Goal: Check status: Check status

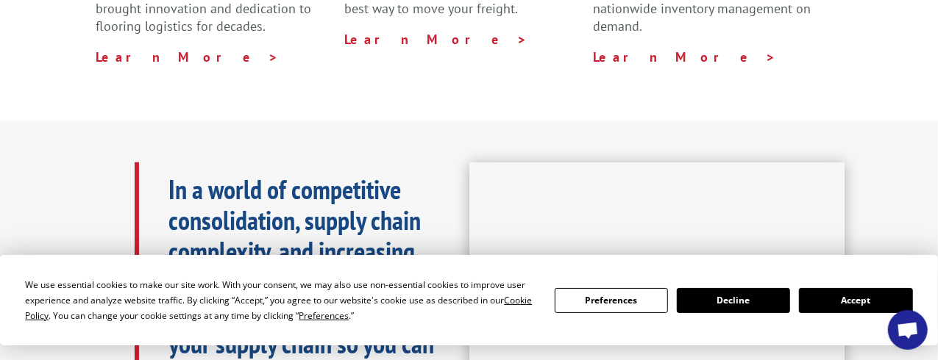
scroll to position [662, 0]
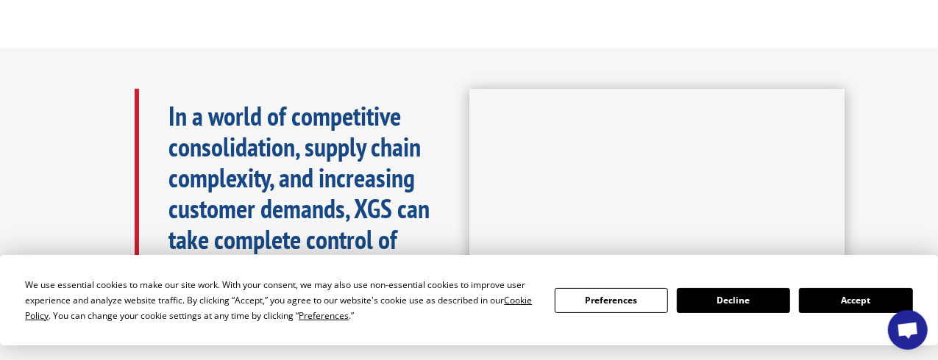
click at [836, 296] on button "Accept" at bounding box center [855, 300] width 113 height 25
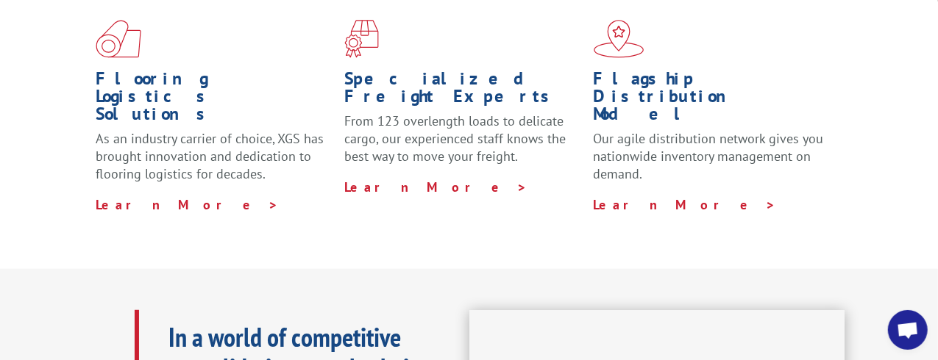
scroll to position [0, 0]
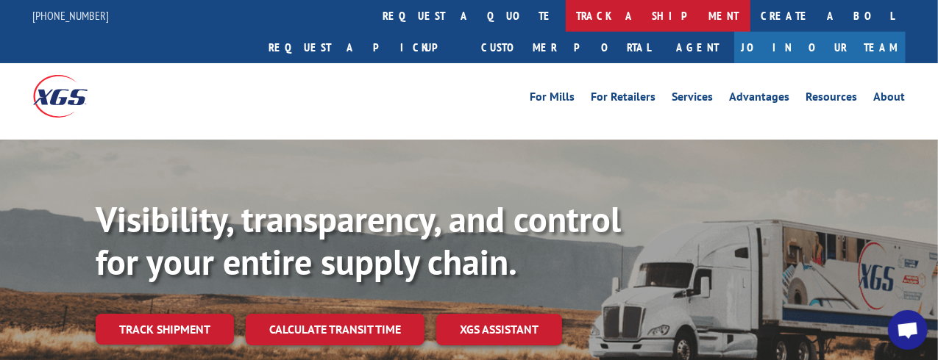
click at [566, 19] on link "track a shipment" at bounding box center [658, 16] width 185 height 32
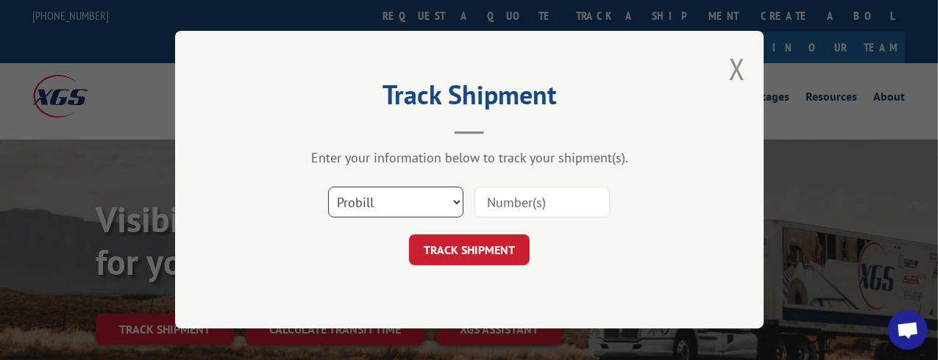
click at [366, 203] on select "Select category... Probill BOL PO" at bounding box center [395, 203] width 135 height 31
click at [543, 202] on input at bounding box center [542, 203] width 135 height 31
paste input "17207697BOL"
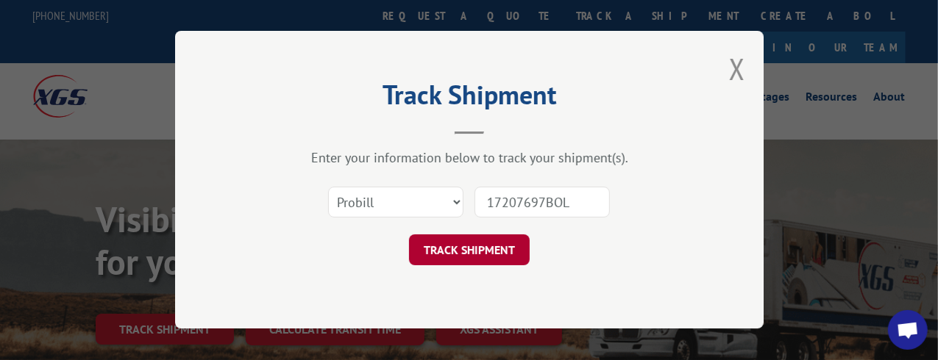
type input "17207697BOL"
click at [475, 242] on button "TRACK SHIPMENT" at bounding box center [469, 250] width 121 height 31
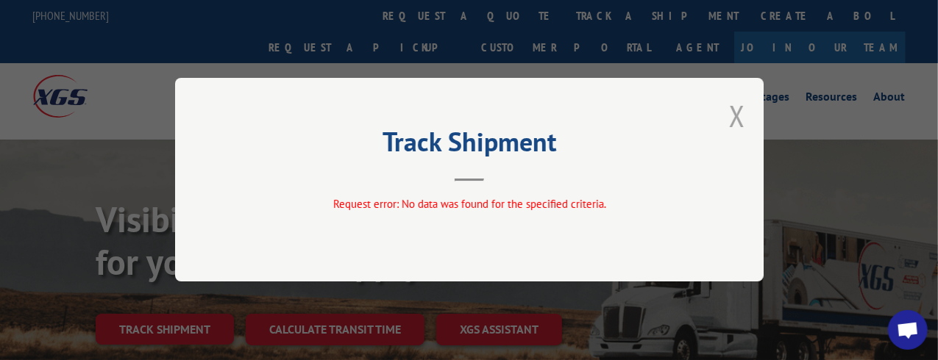
click at [734, 105] on button "Close modal" at bounding box center [737, 115] width 16 height 39
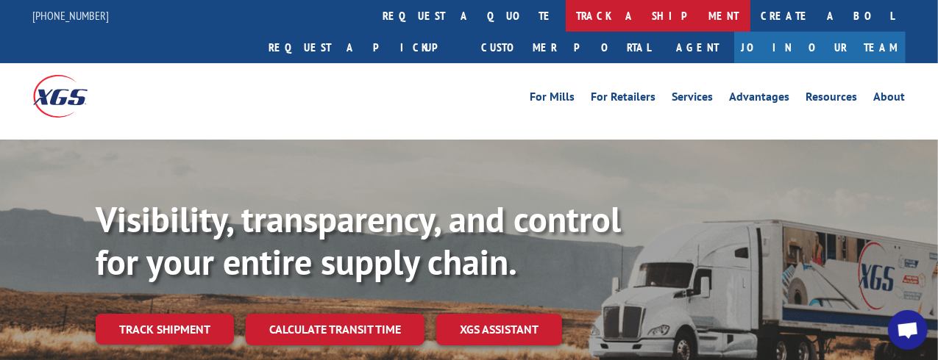
click at [566, 24] on link "track a shipment" at bounding box center [658, 16] width 185 height 32
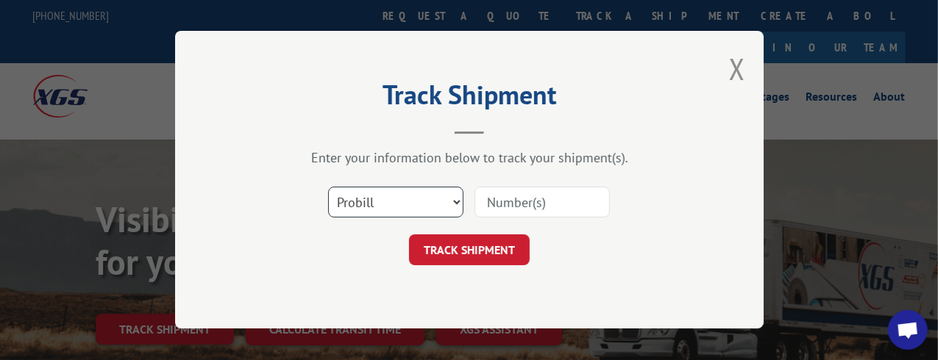
click at [370, 203] on select "Select category... Probill BOL PO" at bounding box center [395, 203] width 135 height 31
select select "po"
click at [328, 188] on select "Select category... Probill BOL PO" at bounding box center [395, 203] width 135 height 31
click at [508, 202] on input at bounding box center [542, 203] width 135 height 31
paste input "17207697BOL"
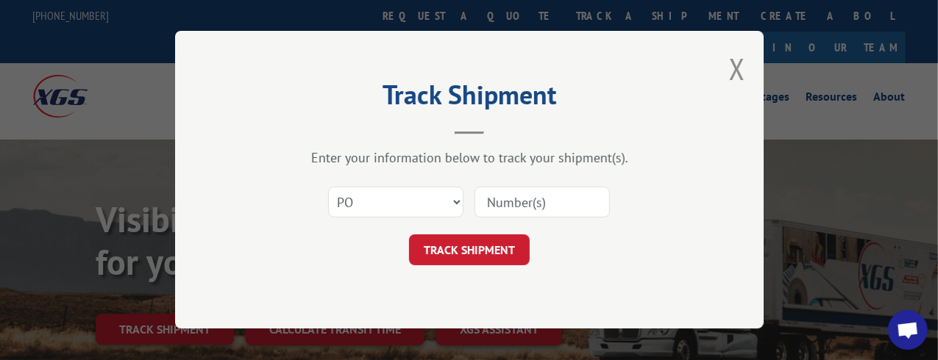
type input "17207697BOL"
click button "TRACK SHIPMENT" at bounding box center [469, 250] width 121 height 31
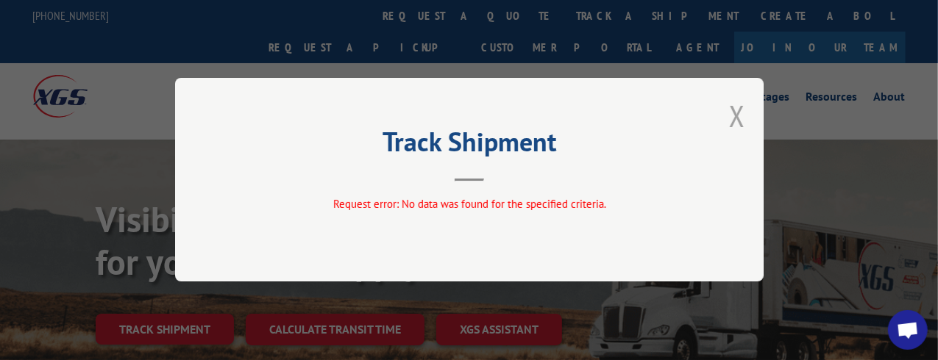
click at [739, 114] on button "Close modal" at bounding box center [737, 115] width 16 height 39
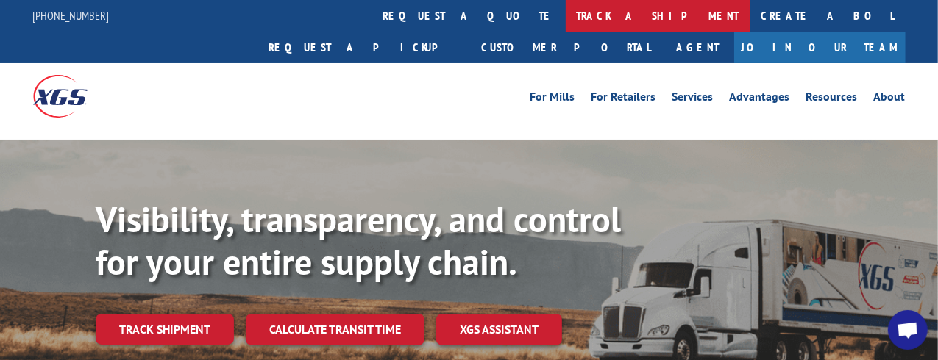
click at [566, 15] on link "track a shipment" at bounding box center [658, 16] width 185 height 32
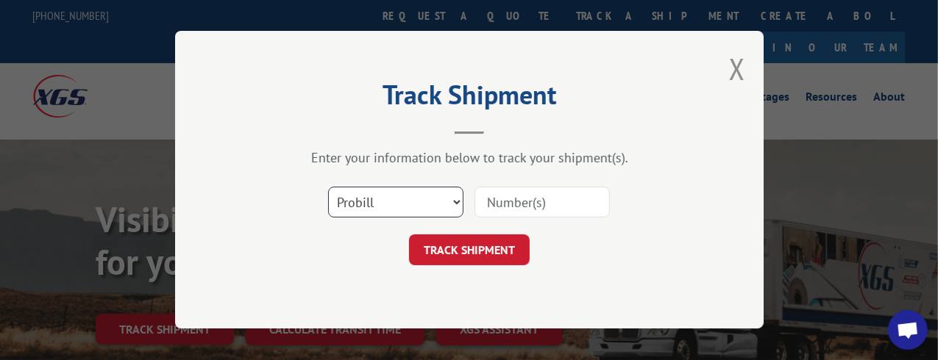
click at [413, 205] on select "Select category... Probill BOL PO" at bounding box center [395, 203] width 135 height 31
select select "bol"
click at [328, 188] on select "Select category... Probill BOL PO" at bounding box center [395, 203] width 135 height 31
click at [493, 196] on input at bounding box center [542, 203] width 135 height 31
paste input "17207697BOL"
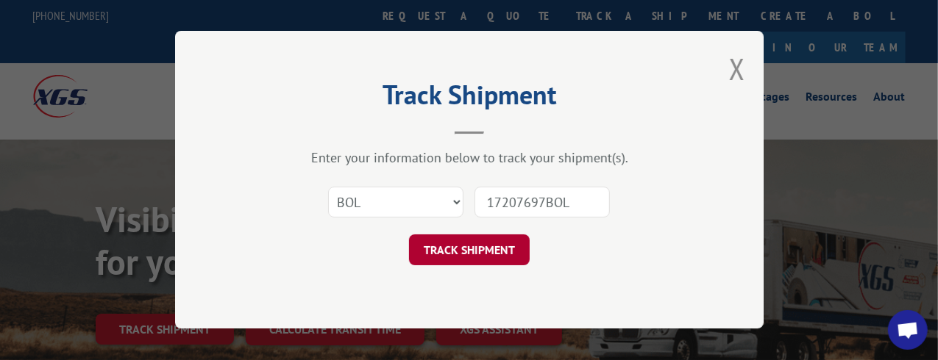
type input "17207697BOL"
click at [463, 247] on button "TRACK SHIPMENT" at bounding box center [469, 250] width 121 height 31
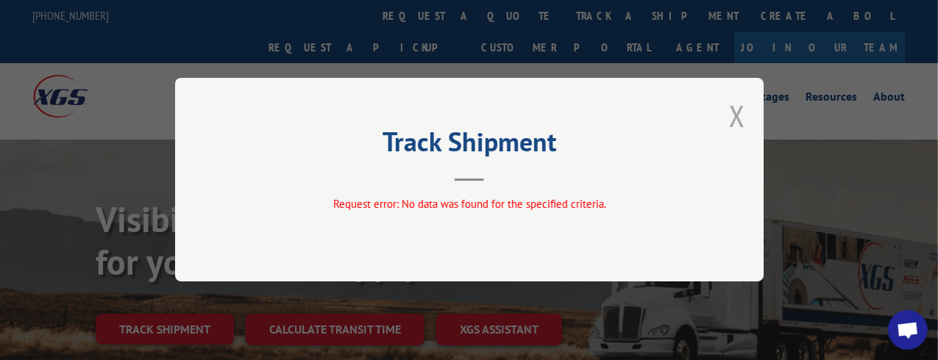
click at [739, 111] on button "Close modal" at bounding box center [737, 115] width 16 height 39
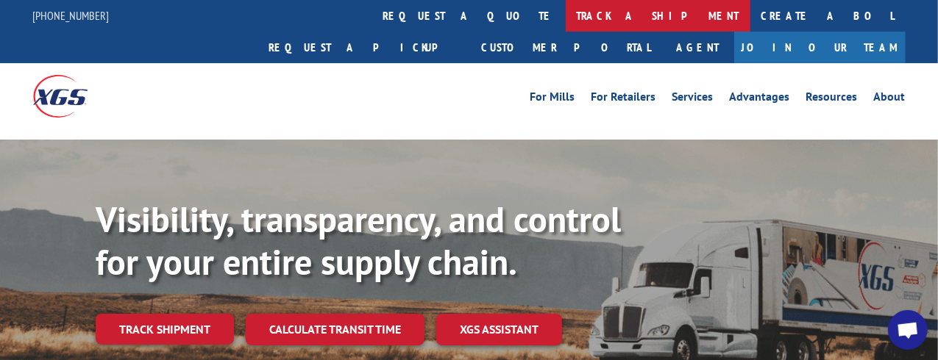
click at [566, 11] on link "track a shipment" at bounding box center [658, 16] width 185 height 32
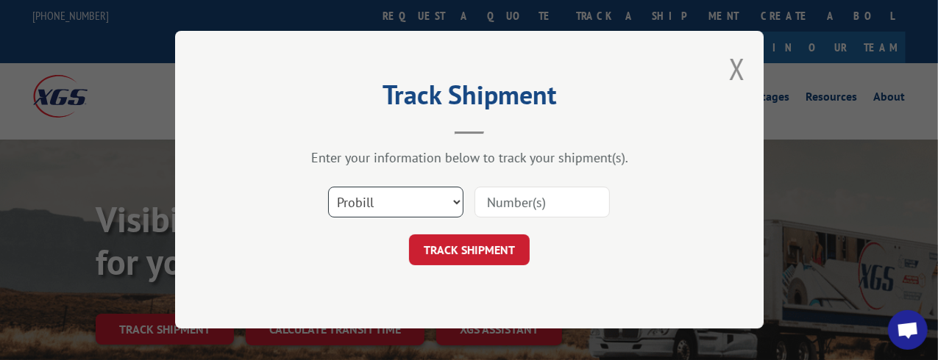
click at [379, 202] on select "Select category... Probill BOL PO" at bounding box center [395, 203] width 135 height 31
click at [328, 188] on select "Select category... Probill BOL PO" at bounding box center [395, 203] width 135 height 31
click at [505, 203] on input at bounding box center [542, 203] width 135 height 31
paste input "17207697BOL"
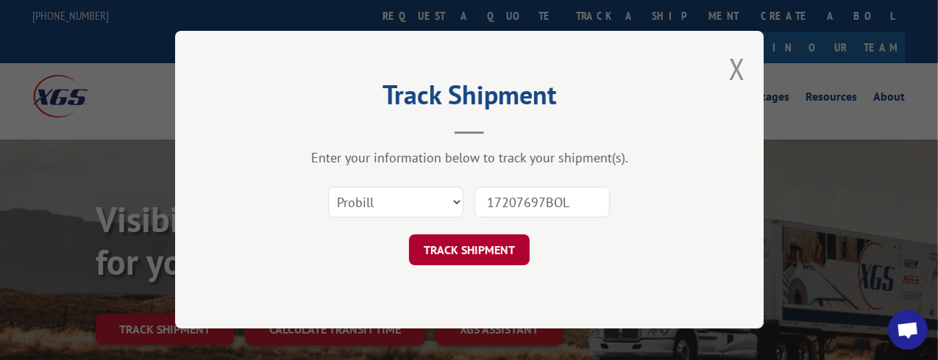
type input "17207697BOL"
click at [486, 241] on button "TRACK SHIPMENT" at bounding box center [469, 250] width 121 height 31
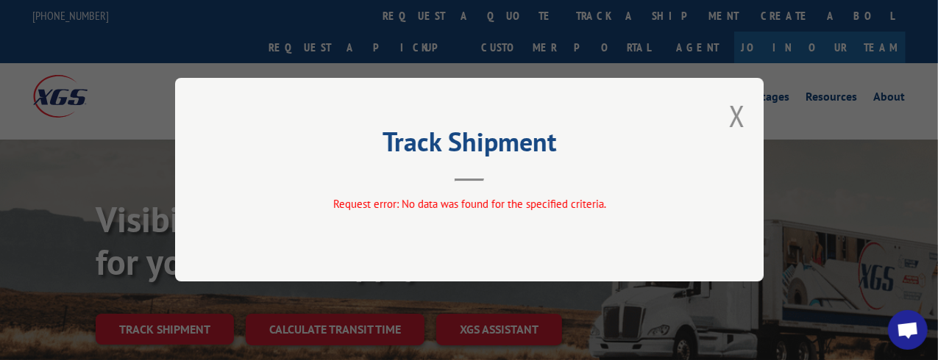
click at [736, 113] on button "Close modal" at bounding box center [737, 115] width 16 height 39
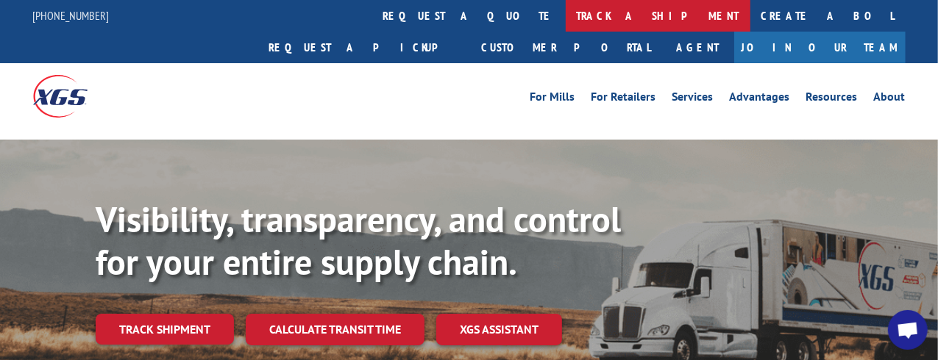
click at [566, 25] on link "track a shipment" at bounding box center [658, 16] width 185 height 32
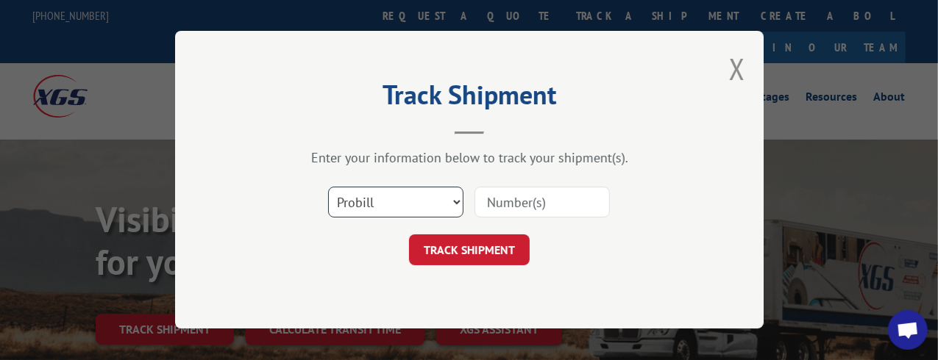
click at [396, 206] on select "Select category... Probill BOL PO" at bounding box center [395, 203] width 135 height 31
select select "po"
click at [328, 188] on select "Select category... Probill BOL PO" at bounding box center [395, 203] width 135 height 31
click at [545, 196] on input at bounding box center [542, 203] width 135 height 31
paste input "32582873"
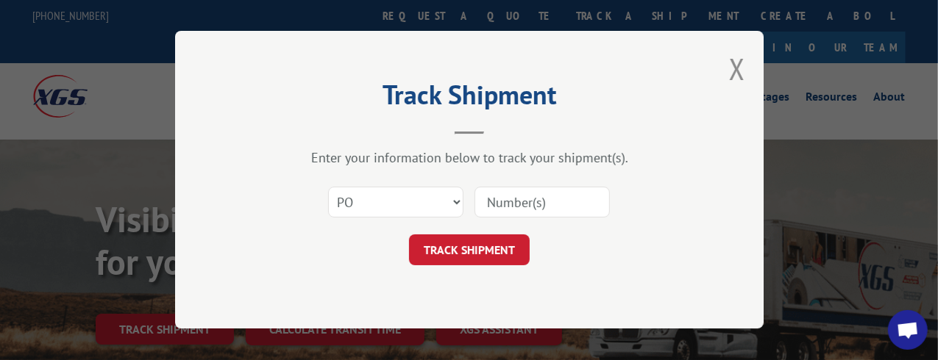
type input "32582873"
click at [486, 252] on button "TRACK SHIPMENT" at bounding box center [469, 250] width 121 height 31
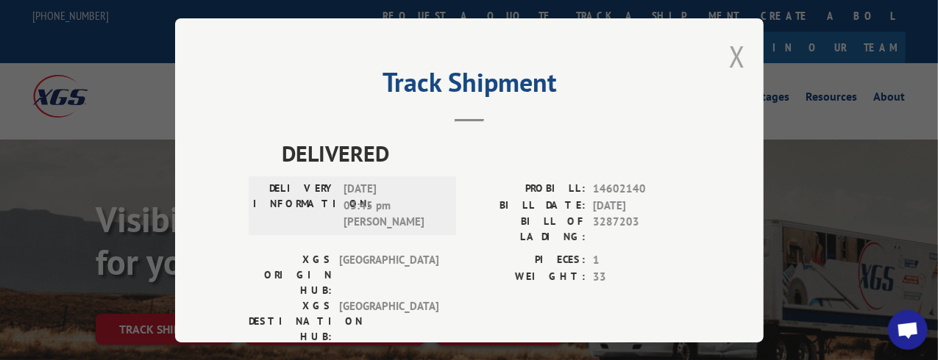
click at [730, 45] on button "Close modal" at bounding box center [737, 56] width 16 height 39
